Goal: Task Accomplishment & Management: Manage account settings

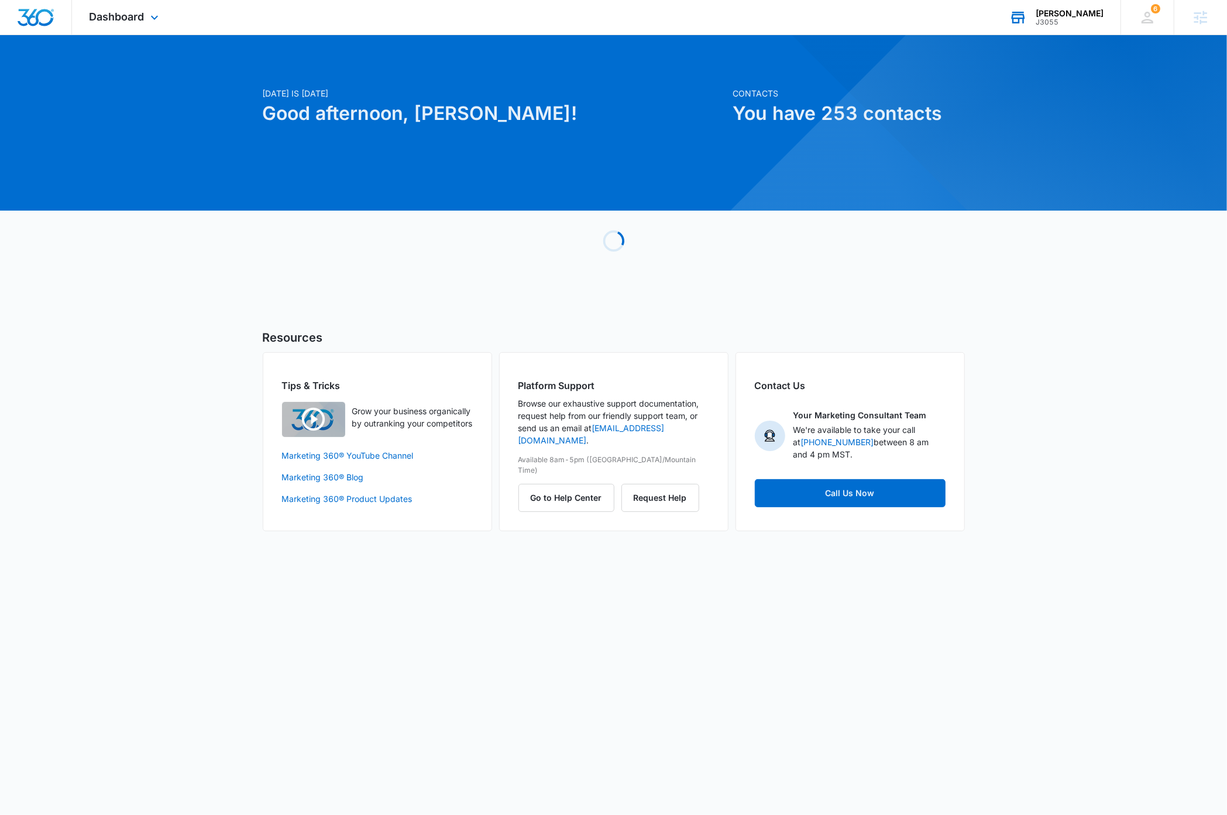
click at [1083, 18] on div "J3055" at bounding box center [1070, 22] width 68 height 8
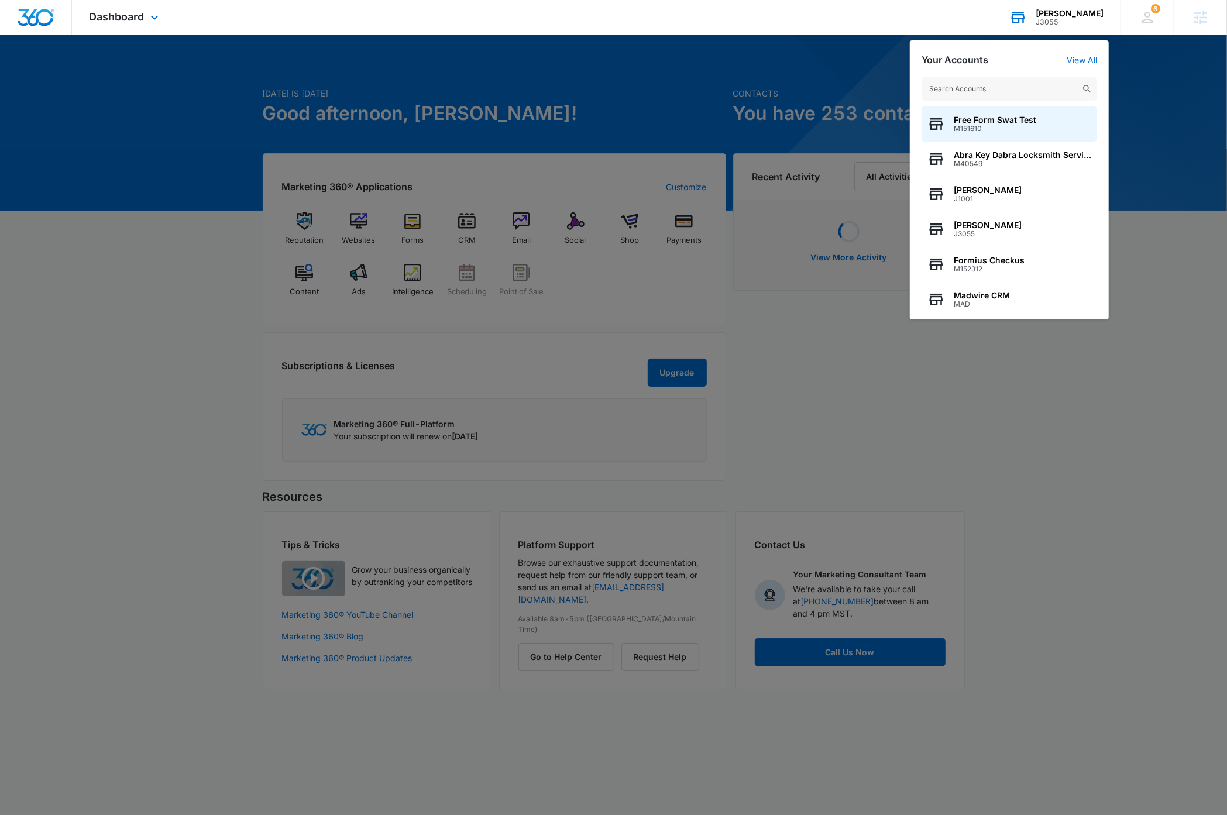
click at [1027, 87] on input "text" at bounding box center [1010, 88] width 176 height 23
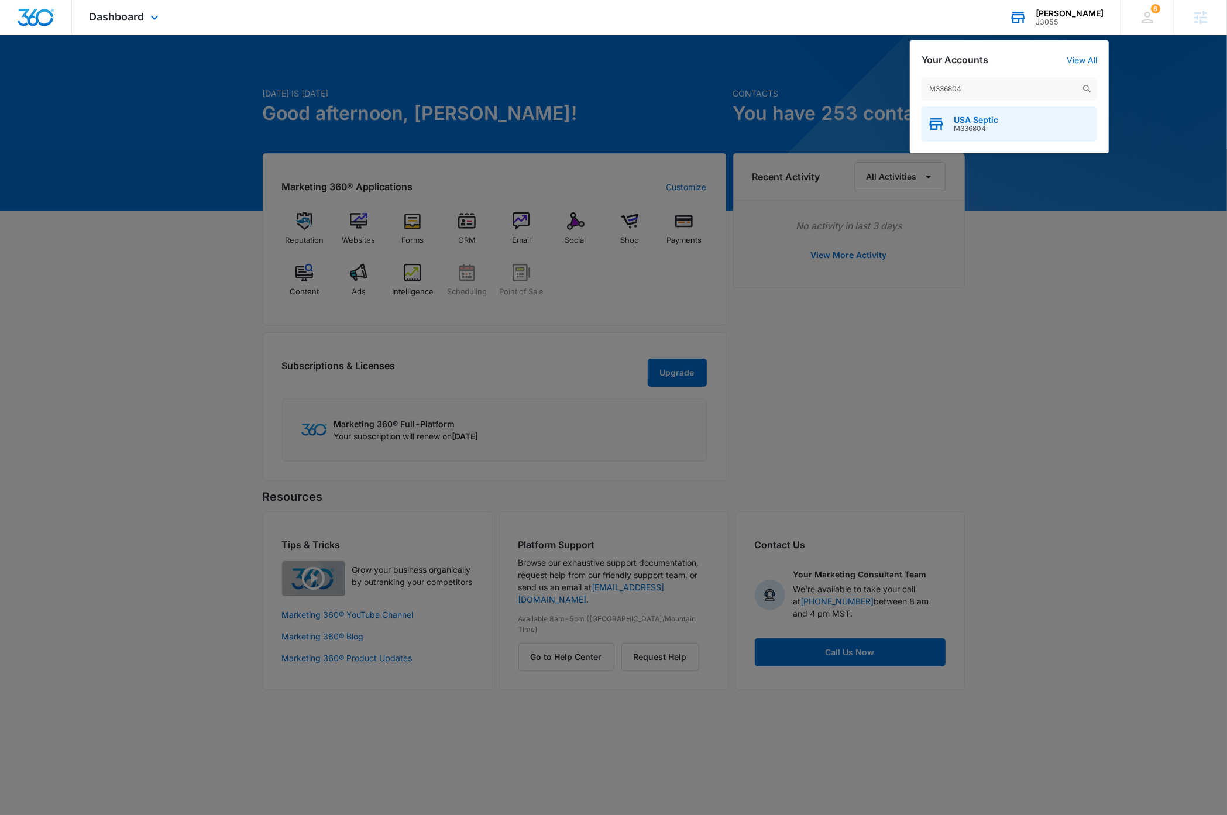
type input "M336804"
click at [1011, 121] on div "USA Septic M336804" at bounding box center [1010, 124] width 176 height 35
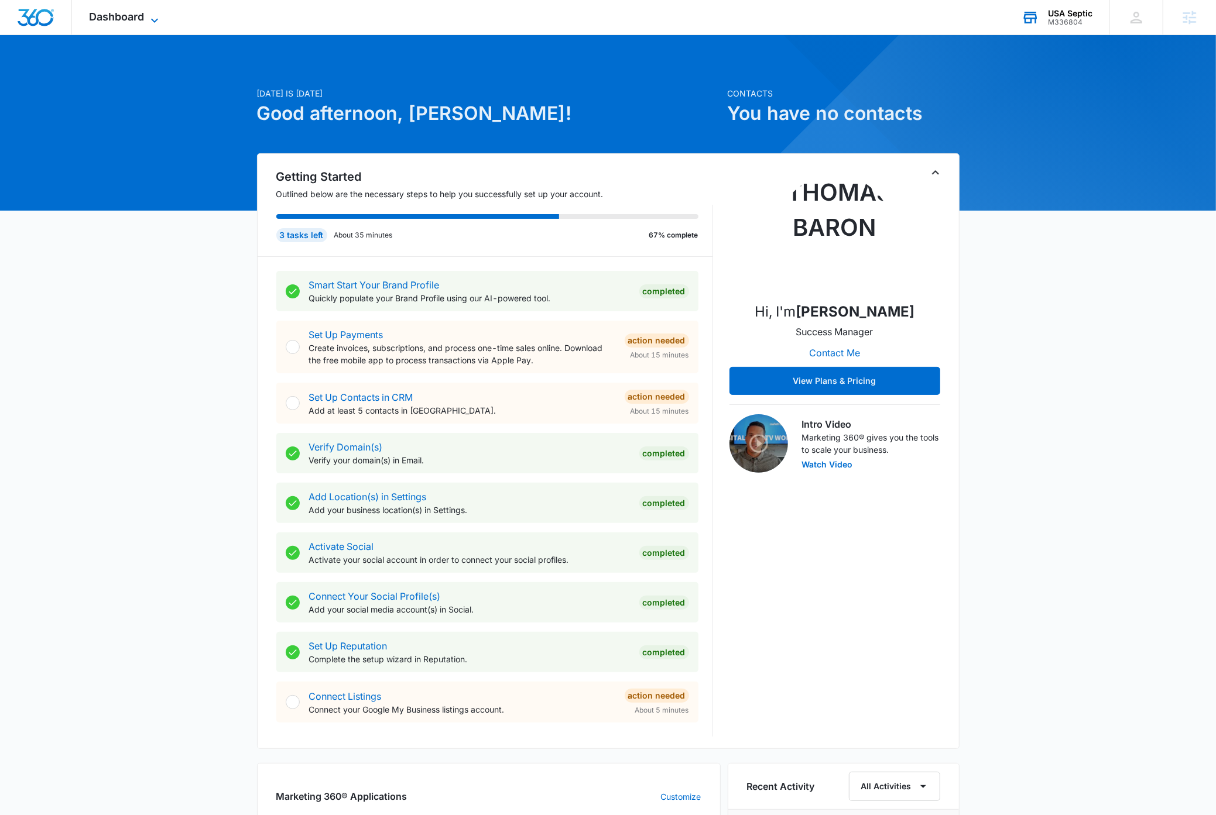
click at [157, 16] on icon at bounding box center [154, 20] width 14 height 14
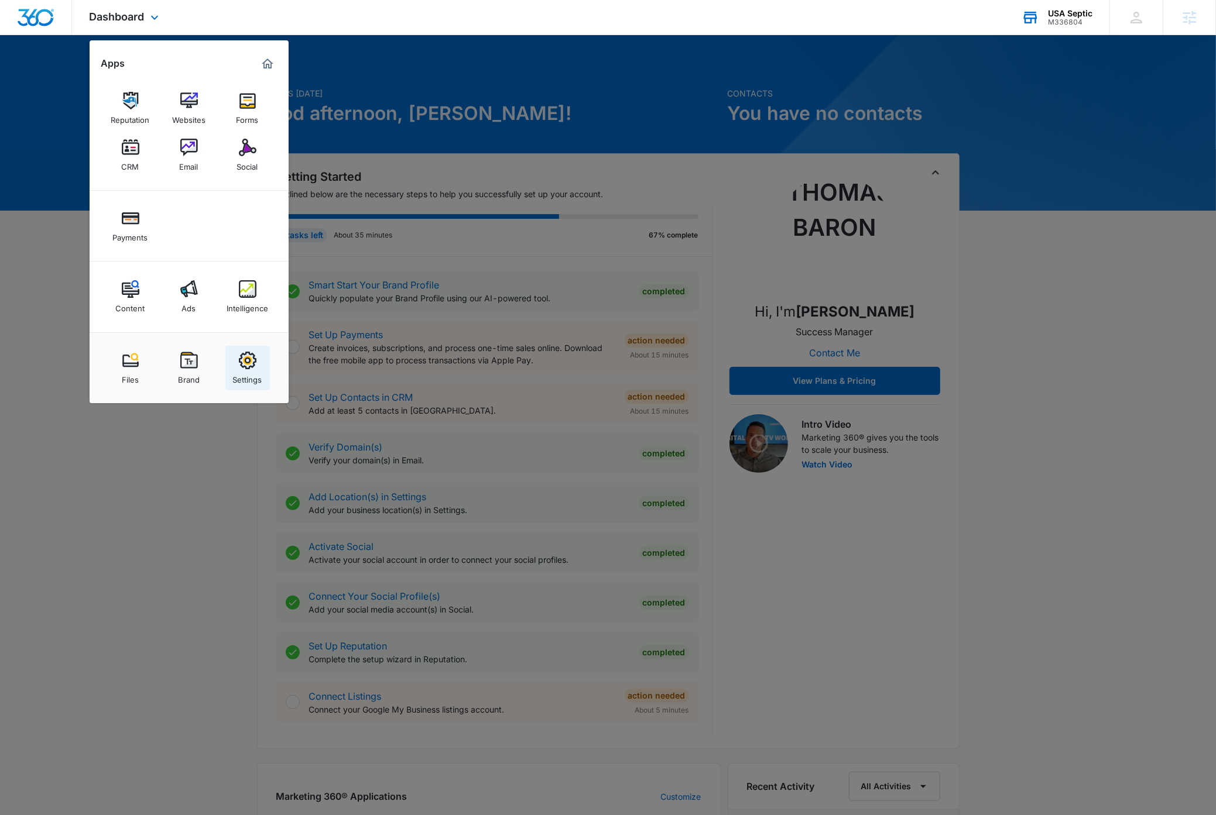
click at [251, 375] on div "Settings" at bounding box center [247, 376] width 29 height 15
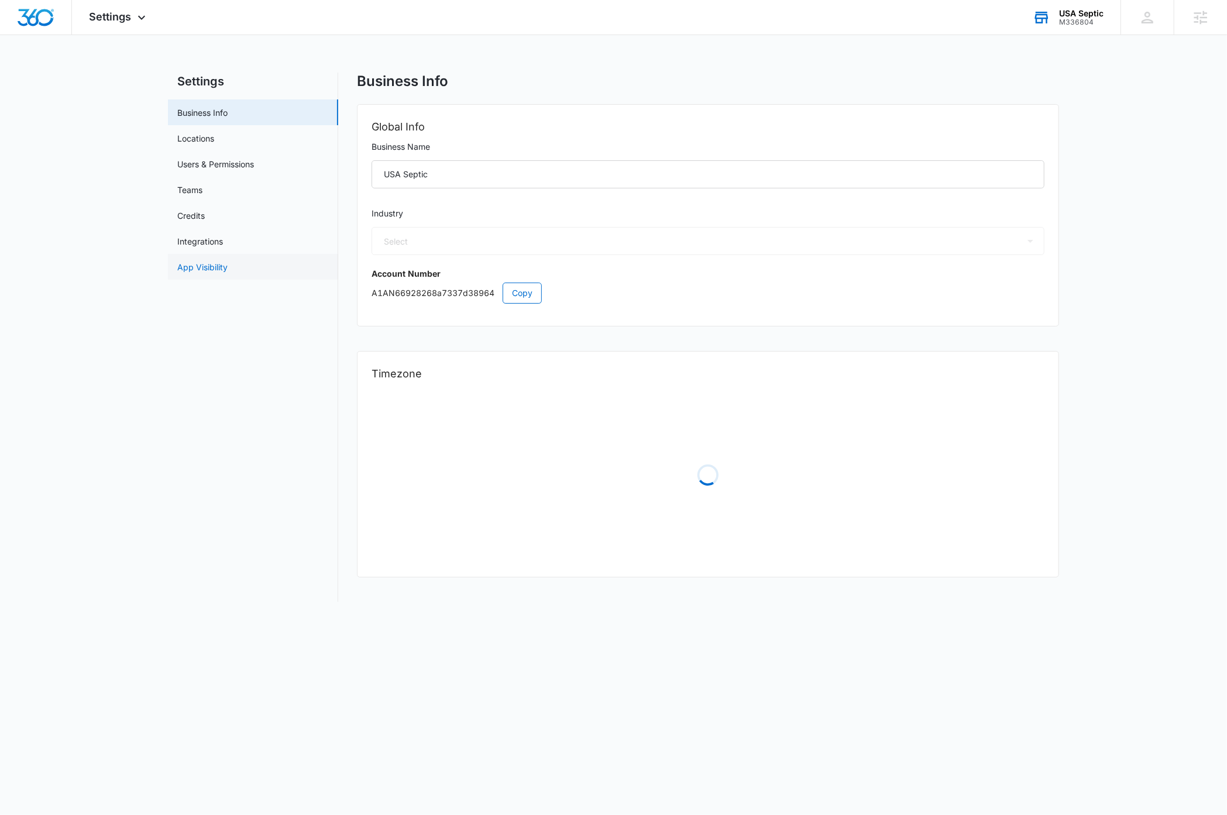
select select "8"
select select "US"
select select "America/Los_Angeles"
click at [206, 138] on link "Locations" at bounding box center [195, 138] width 37 height 12
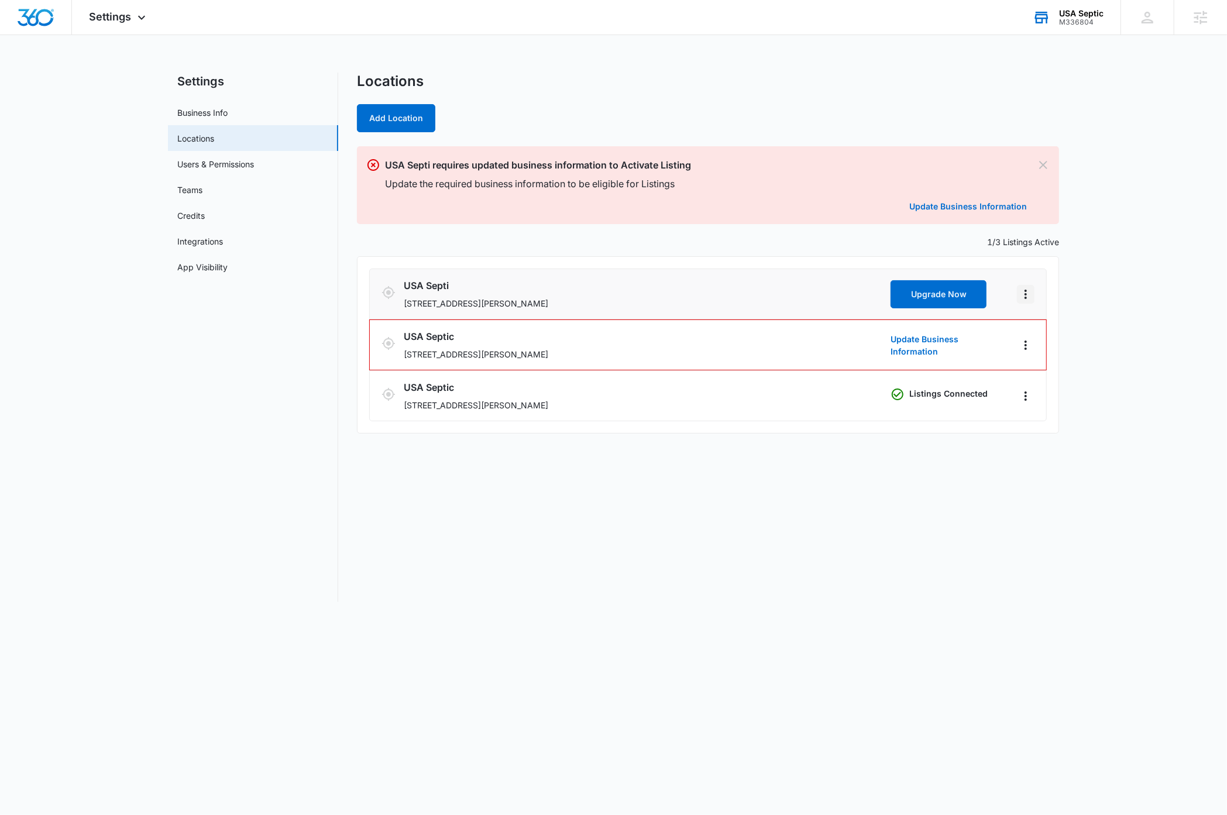
click at [1026, 296] on icon "Actions" at bounding box center [1026, 294] width 14 height 14
click at [1041, 324] on link "Edit" at bounding box center [1038, 327] width 15 height 10
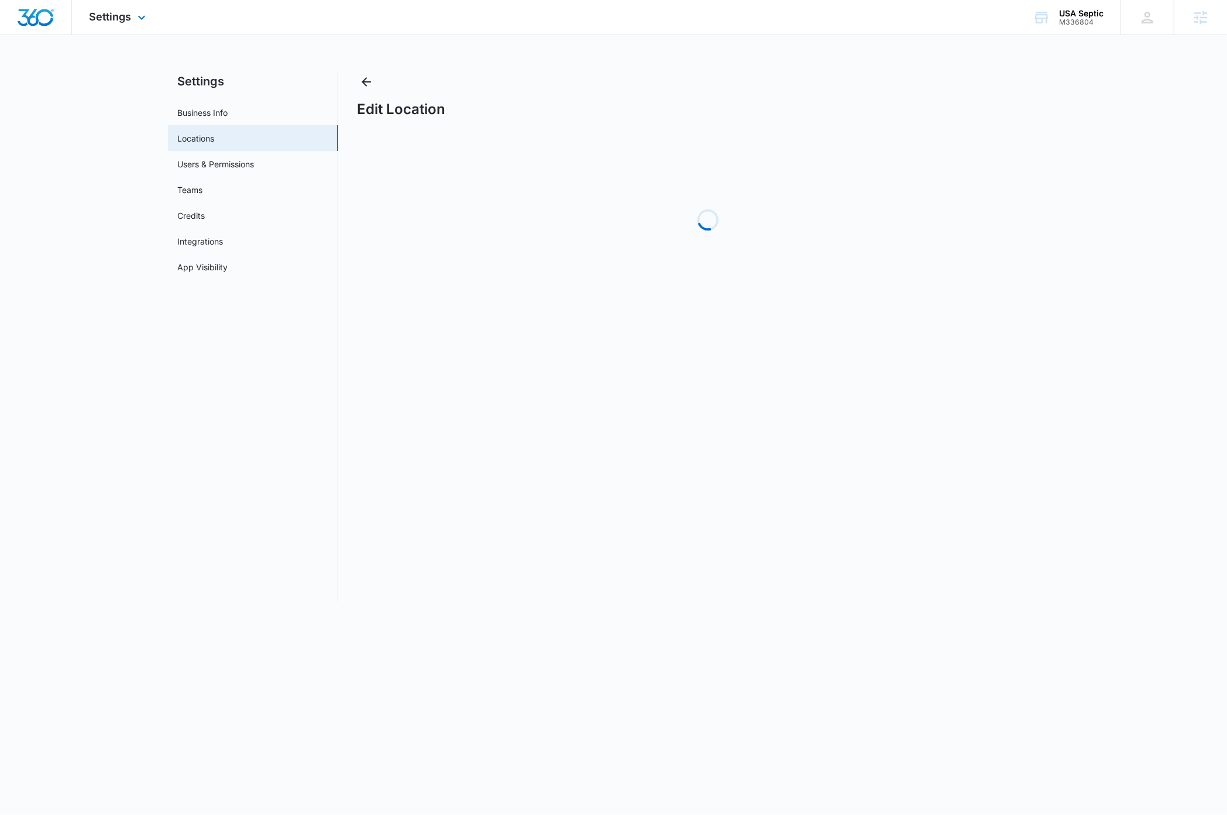
select select "California"
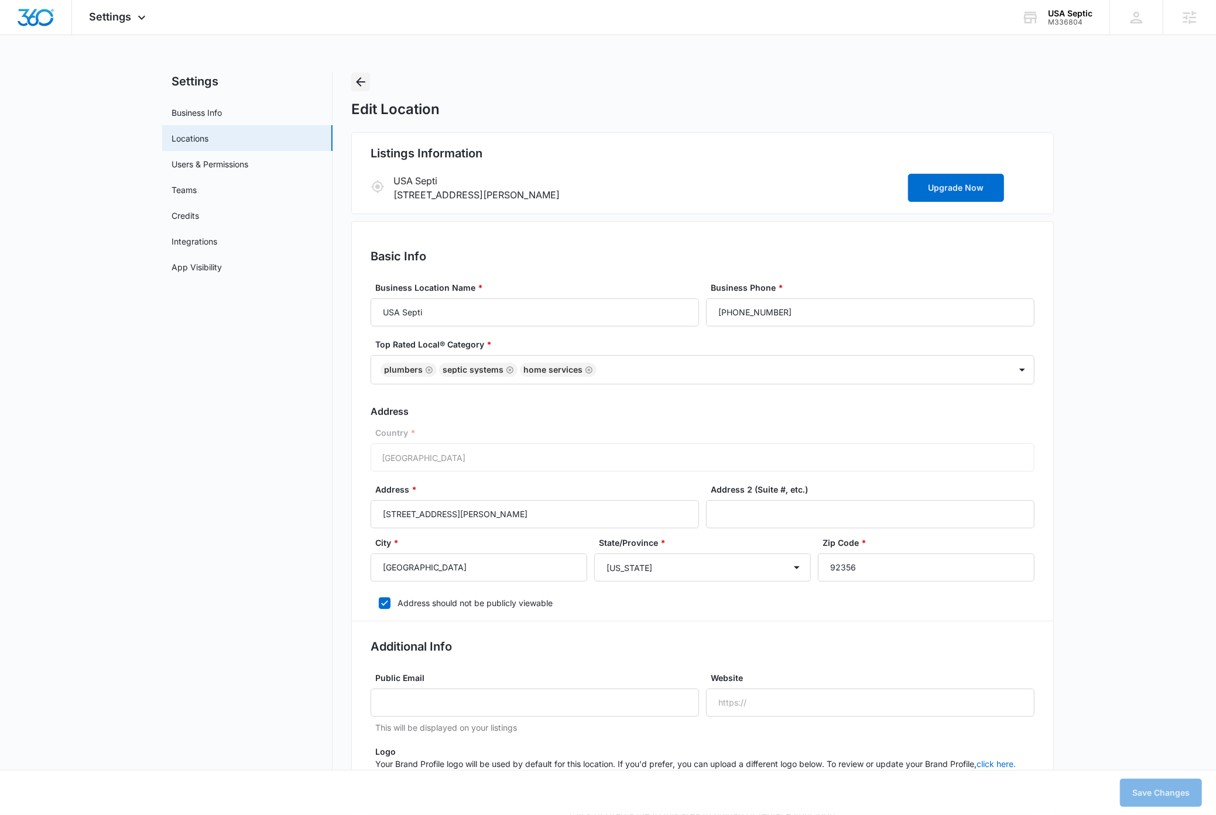
click at [362, 82] on icon "Back" at bounding box center [360, 81] width 9 height 9
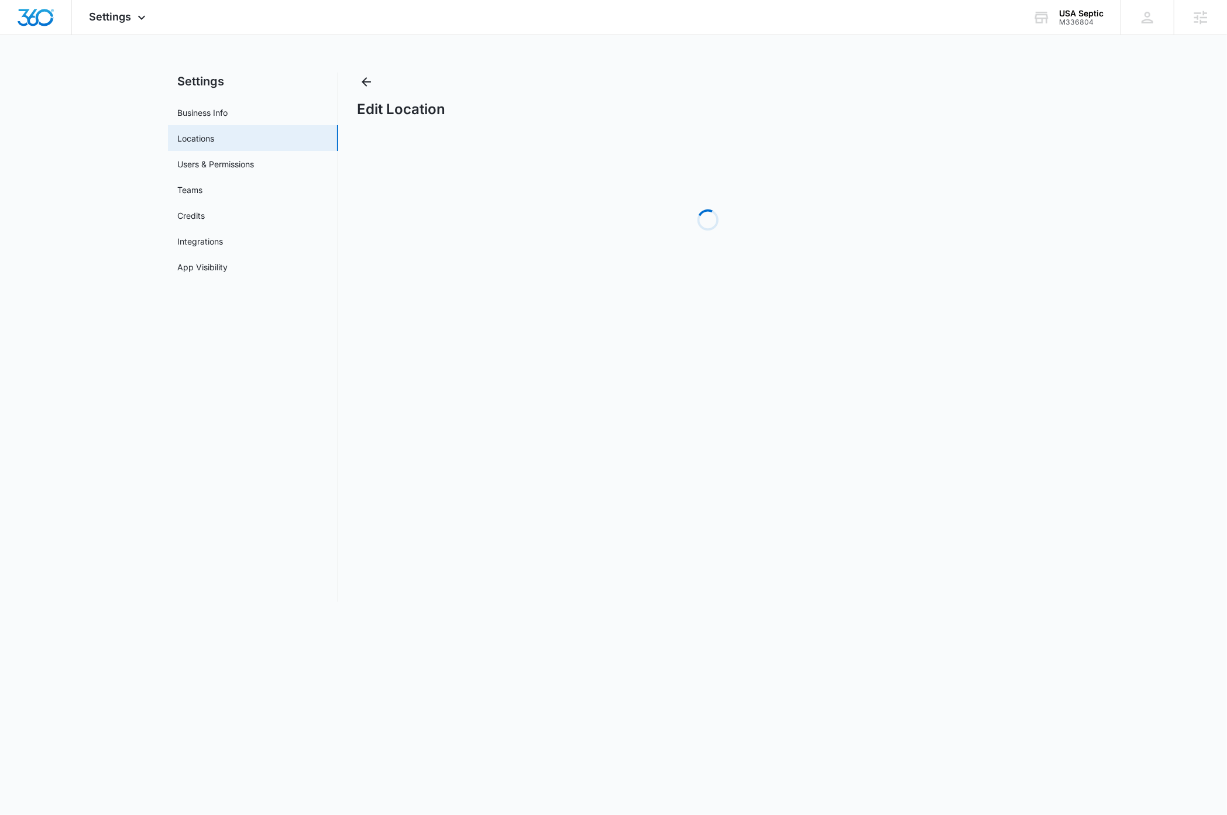
select select "[US_STATE]"
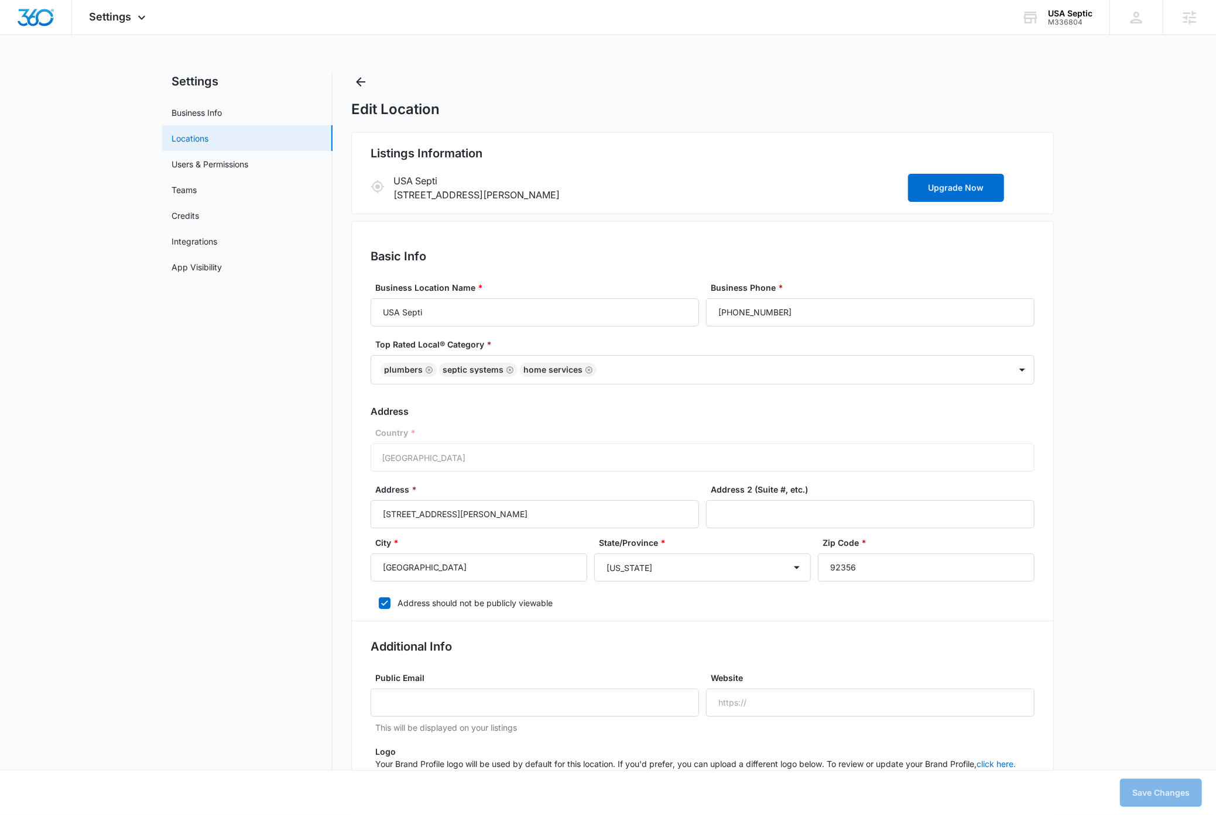
click at [189, 132] on link "Locations" at bounding box center [189, 138] width 37 height 12
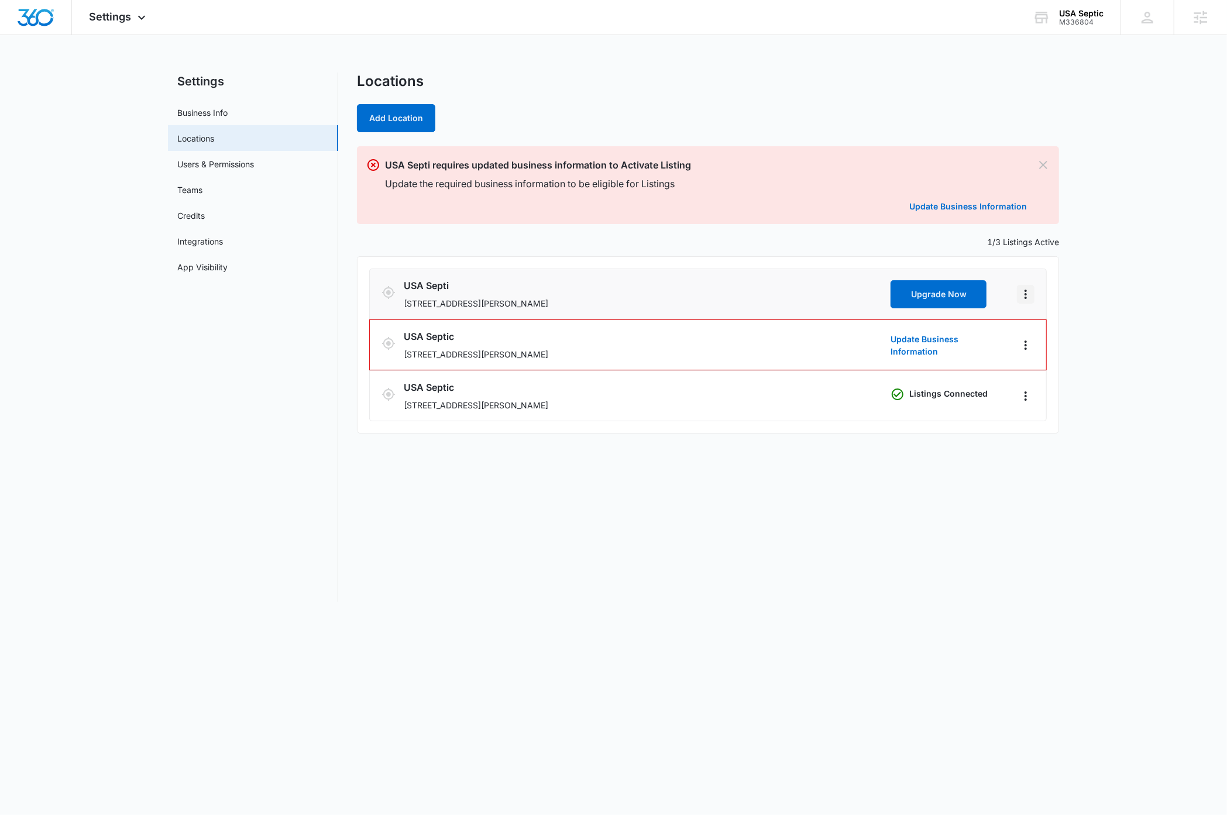
click at [1029, 294] on icon "Actions" at bounding box center [1026, 294] width 14 height 14
click at [962, 572] on div "Locations Add Location USA Septi requires updated business information to Activ…" at bounding box center [708, 338] width 702 height 530
click at [1029, 345] on icon "Actions" at bounding box center [1026, 345] width 14 height 14
click at [1039, 379] on link "Edit" at bounding box center [1038, 378] width 15 height 10
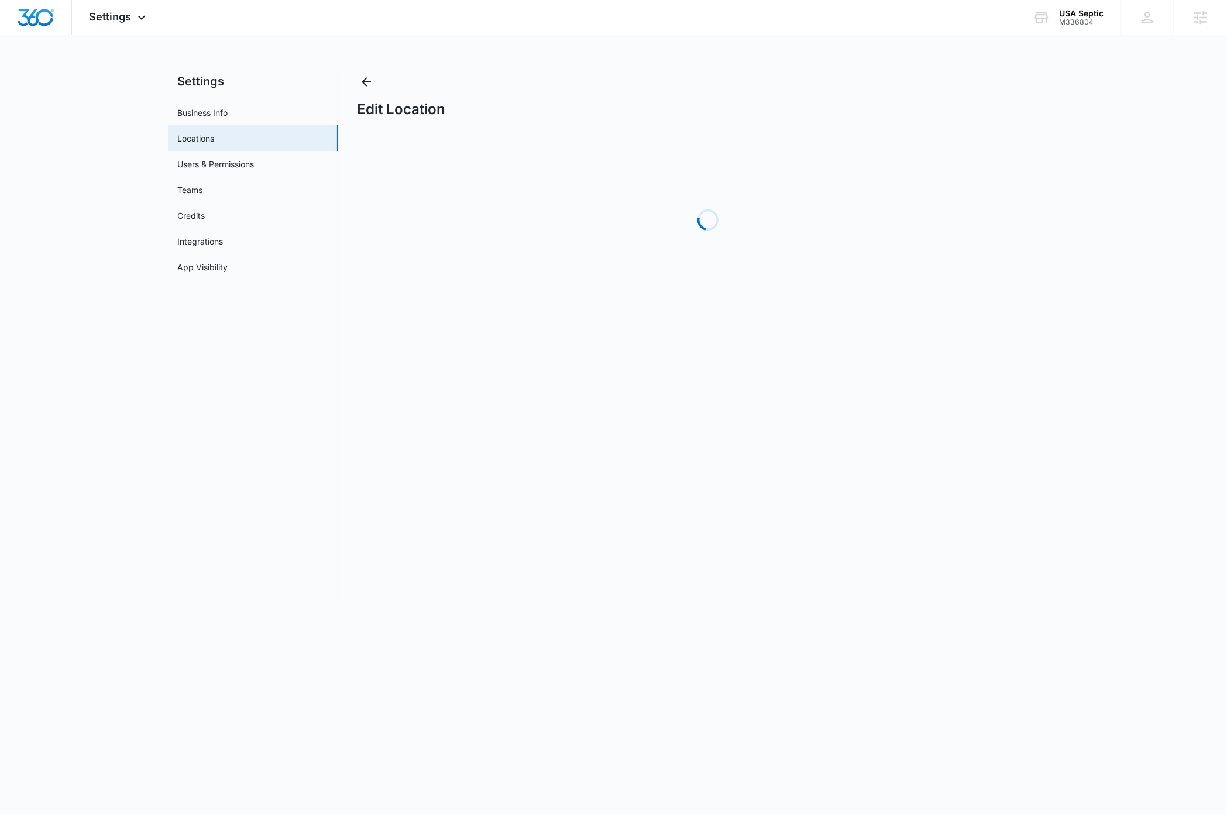
select select "[US_STATE]"
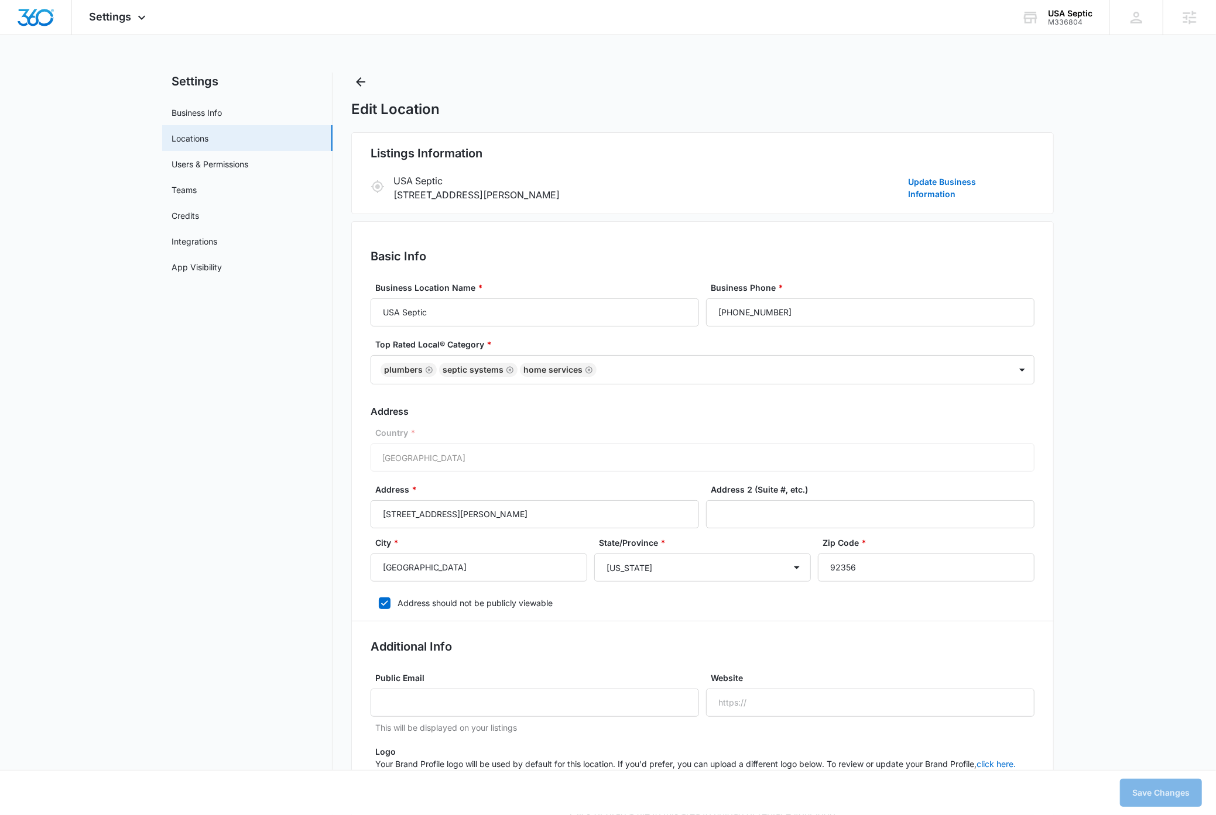
click at [191, 112] on link "Business Info" at bounding box center [196, 113] width 50 height 12
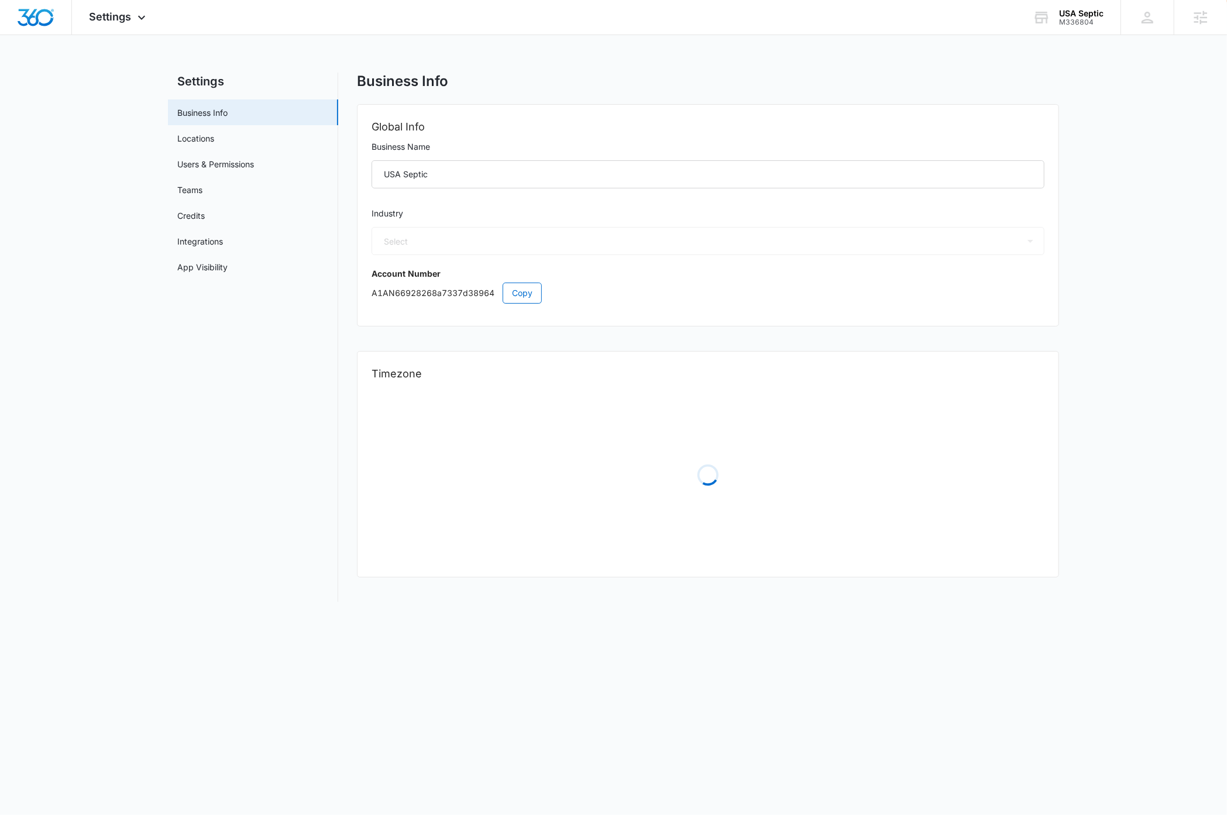
select select "8"
select select "US"
select select "America/Los_Angeles"
click at [183, 140] on link "Locations" at bounding box center [195, 138] width 37 height 12
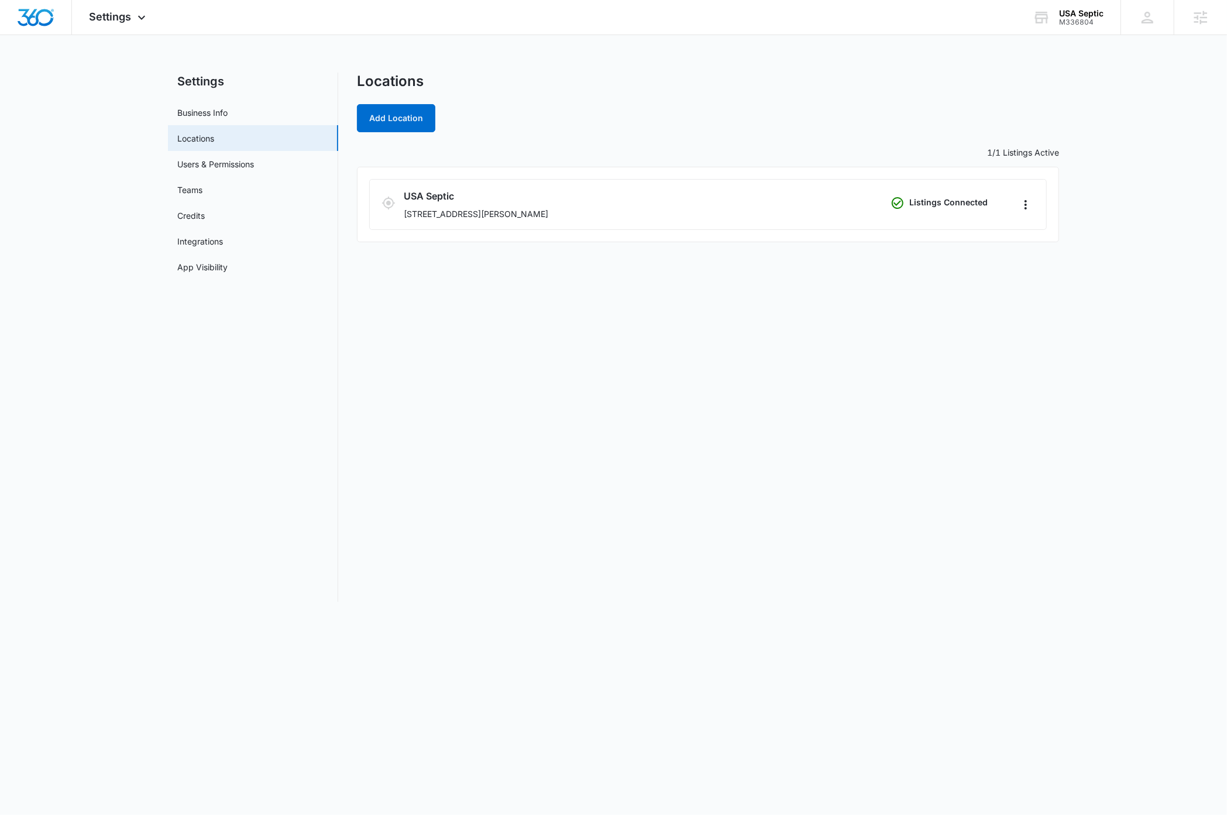
click at [67, 382] on main "Settings Business Info Locations Users & Permissions Teams Credits Integrations…" at bounding box center [613, 345] width 1227 height 544
click at [37, 21] on img "Dashboard" at bounding box center [35, 18] width 37 height 18
